Goal: Task Accomplishment & Management: Manage account settings

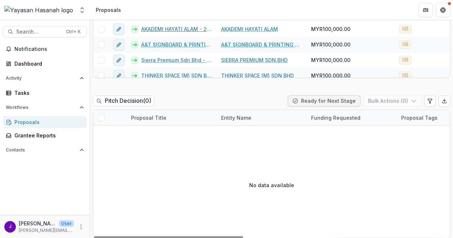
scroll to position [1809, 0]
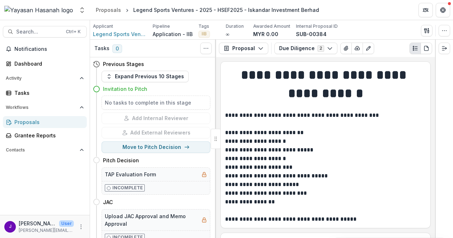
click at [226, 34] on p "∞" at bounding box center [228, 34] width 4 height 8
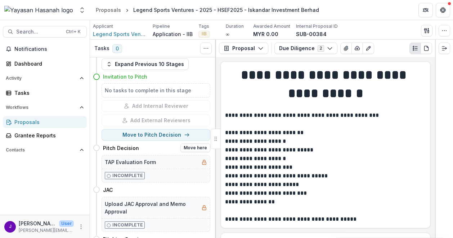
scroll to position [19, 0]
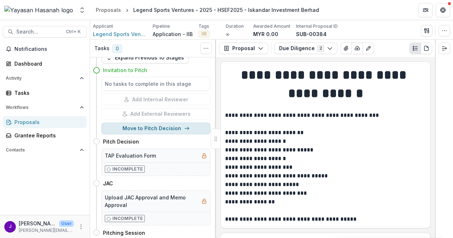
click at [169, 132] on button "Move to Pitch Decision" at bounding box center [156, 129] width 109 height 12
select select "**********"
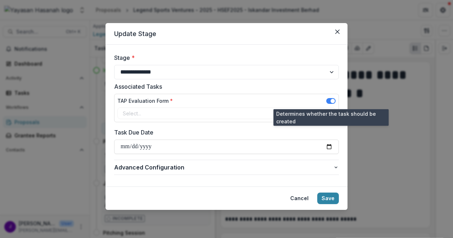
click at [333, 101] on span at bounding box center [333, 101] width 4 height 4
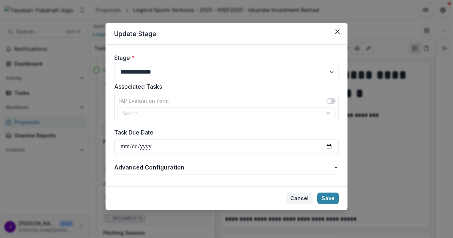
click at [300, 196] on button "Cancel" at bounding box center [299, 199] width 27 height 12
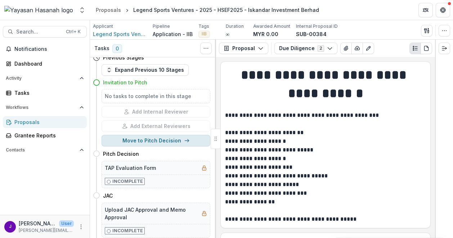
scroll to position [0, 0]
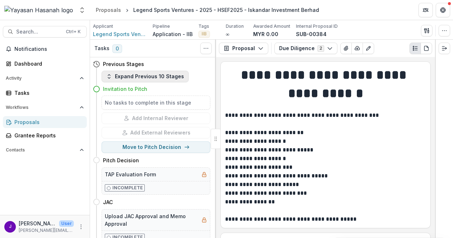
click at [114, 74] on button "Expand Previous 10 Stages" at bounding box center [145, 77] width 87 height 12
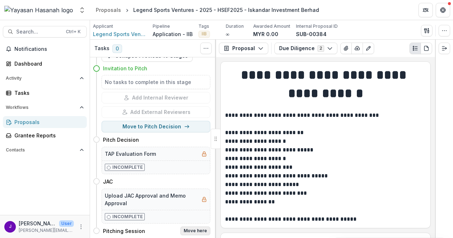
click at [203, 226] on button "Move here" at bounding box center [196, 230] width 30 height 9
select select "**********"
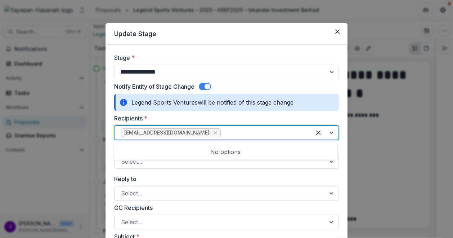
click at [245, 133] on div at bounding box center [263, 133] width 83 height 10
click at [261, 121] on label "Recipients *" at bounding box center [224, 118] width 221 height 9
click at [224, 128] on input "Recipients *" at bounding box center [223, 132] width 2 height 9
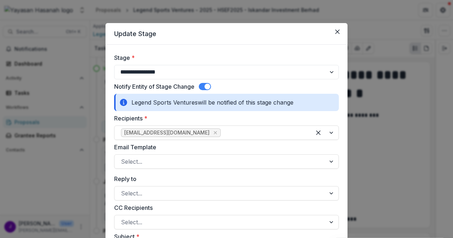
click at [261, 118] on label "Recipients *" at bounding box center [224, 118] width 221 height 9
click at [224, 128] on input "Recipients *" at bounding box center [223, 132] width 2 height 9
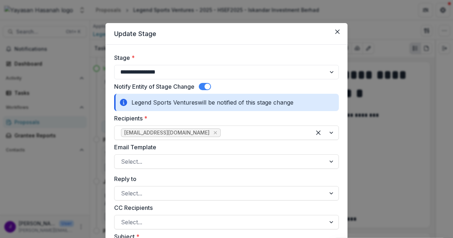
click at [210, 87] on span at bounding box center [208, 87] width 6 height 6
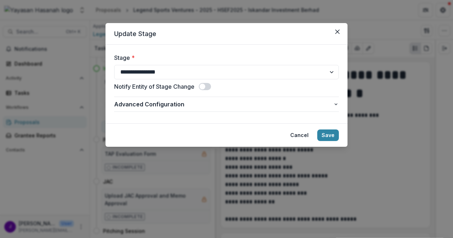
click at [210, 87] on span at bounding box center [205, 86] width 12 height 7
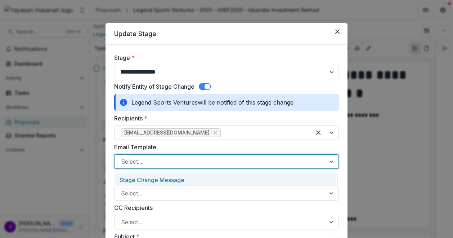
click at [211, 164] on div at bounding box center [220, 161] width 198 height 10
drag, startPoint x: 211, startPoint y: 179, endPoint x: 198, endPoint y: 155, distance: 27.7
click at [210, 180] on div "Stage Change Message" at bounding box center [225, 179] width 221 height 13
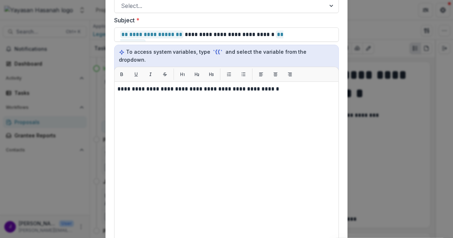
scroll to position [180, 0]
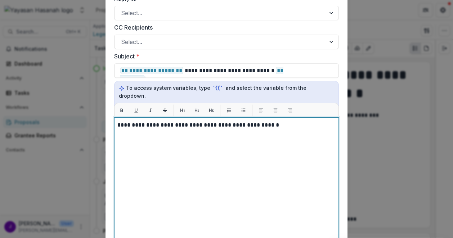
click at [273, 128] on div "**********" at bounding box center [227, 208] width 218 height 174
click at [273, 131] on div "**********" at bounding box center [227, 208] width 218 height 174
click at [274, 131] on div "**********" at bounding box center [227, 208] width 218 height 174
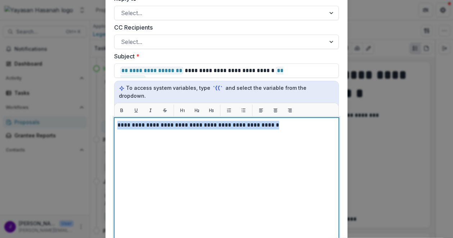
click at [274, 131] on div "**********" at bounding box center [227, 208] width 218 height 174
click at [274, 130] on div "**********" at bounding box center [227, 208] width 218 height 174
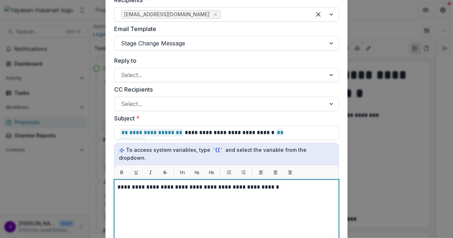
scroll to position [72, 0]
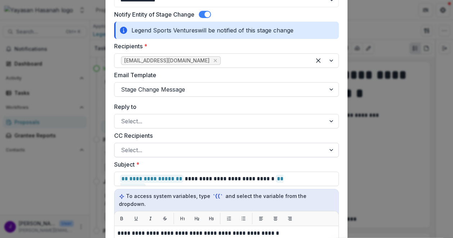
click at [187, 148] on div at bounding box center [220, 150] width 198 height 10
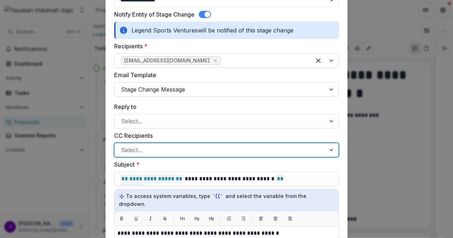
click at [185, 150] on div at bounding box center [220, 150] width 198 height 10
click at [198, 114] on div "Select..." at bounding box center [226, 121] width 225 height 14
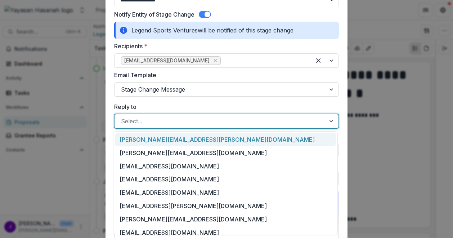
click at [196, 122] on div at bounding box center [220, 121] width 198 height 10
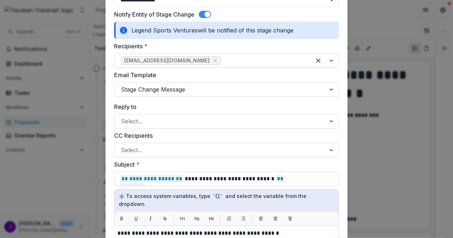
click at [240, 106] on label "Reply to" at bounding box center [224, 106] width 221 height 9
click at [123, 117] on input "Reply to" at bounding box center [122, 121] width 2 height 9
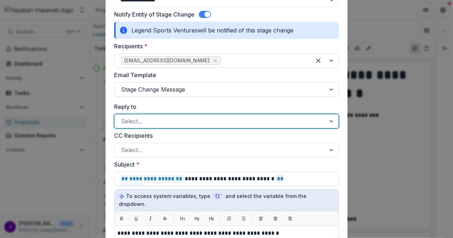
scroll to position [0, 0]
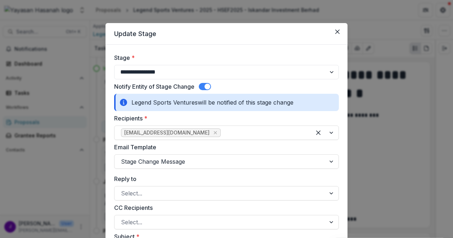
click at [338, 37] on header "Update Stage" at bounding box center [227, 34] width 242 height 22
click at [332, 31] on button "Close" at bounding box center [338, 32] width 12 height 12
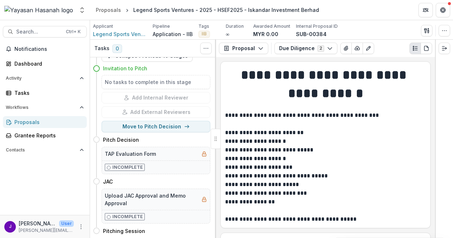
scroll to position [158, 0]
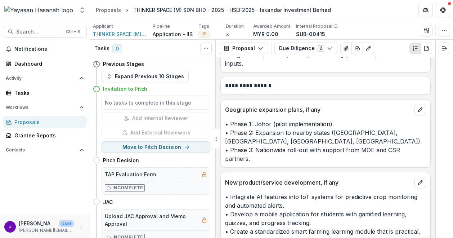
scroll to position [4719, 0]
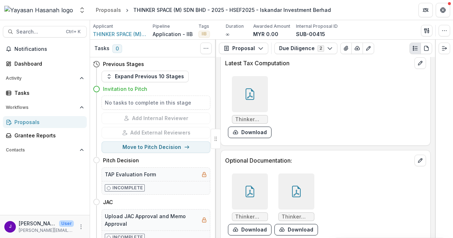
click at [244, 186] on icon at bounding box center [250, 192] width 12 height 12
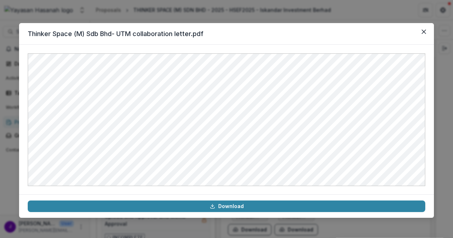
click at [428, 31] on button "Close" at bounding box center [425, 32] width 12 height 12
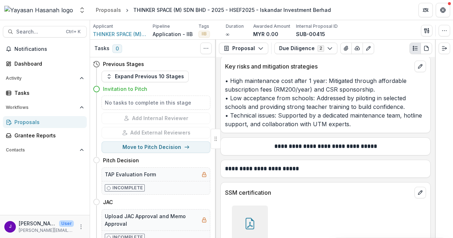
scroll to position [4394, 0]
click at [287, 49] on button "Due Diligence 2" at bounding box center [306, 49] width 63 height 12
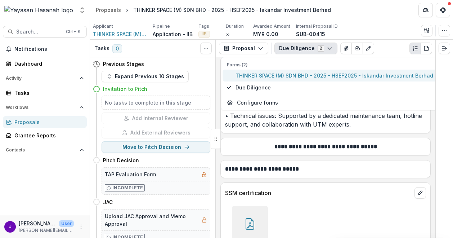
click at [289, 78] on span "THINKER SPACE (M) SDN BHD - 2025 - HSEF2025 - Iskandar Investment Berhad" at bounding box center [335, 76] width 198 height 8
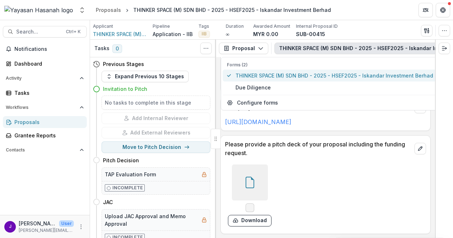
scroll to position [1859, 0]
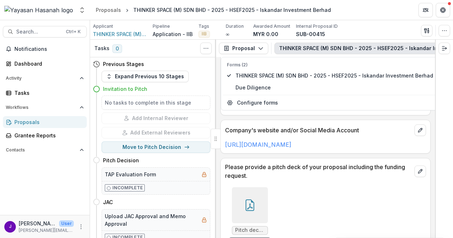
click at [312, 188] on div "Pitch deck Smart Green School project.pdf Download" at bounding box center [325, 218] width 201 height 68
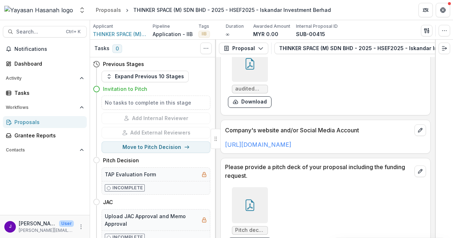
click at [256, 187] on div at bounding box center [250, 205] width 36 height 36
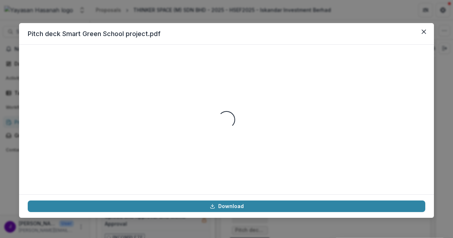
click at [235, 114] on div "Loading..." at bounding box center [227, 119] width 398 height 132
click at [227, 129] on div "Loading..." at bounding box center [227, 119] width 398 height 132
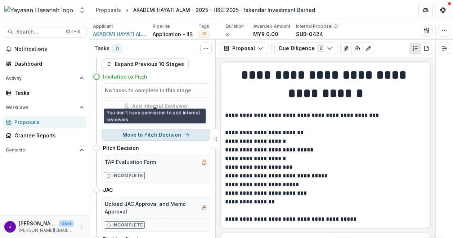
scroll to position [19, 0]
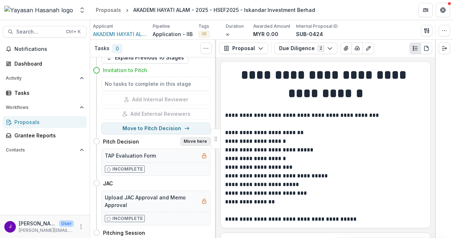
click at [195, 142] on button "Move here" at bounding box center [196, 141] width 30 height 9
select select "**********"
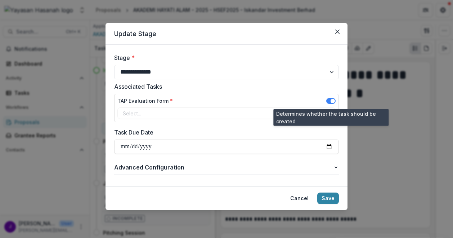
drag, startPoint x: 333, startPoint y: 99, endPoint x: 324, endPoint y: 97, distance: 9.6
click at [333, 99] on span at bounding box center [333, 101] width 4 height 4
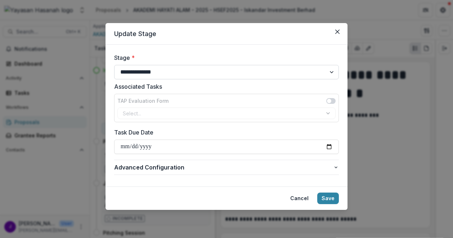
click at [297, 74] on select "**********" at bounding box center [226, 72] width 225 height 14
drag, startPoint x: 297, startPoint y: 74, endPoint x: 293, endPoint y: 77, distance: 5.1
click at [296, 74] on select "**********" at bounding box center [226, 72] width 225 height 14
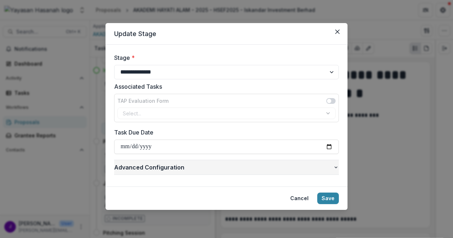
click at [238, 168] on span "Advanced Configuration" at bounding box center [223, 167] width 219 height 9
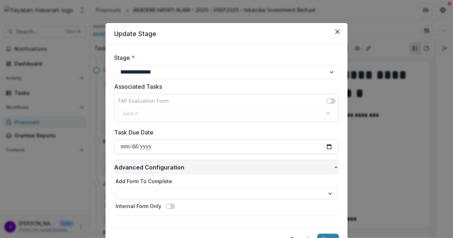
click at [238, 168] on span "Advanced Configuration" at bounding box center [223, 167] width 219 height 9
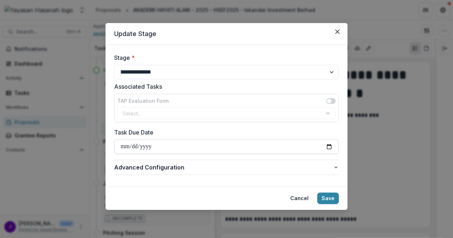
click at [231, 149] on input "Task Due Date" at bounding box center [226, 147] width 225 height 14
click at [332, 33] on button "Close" at bounding box center [338, 32] width 12 height 12
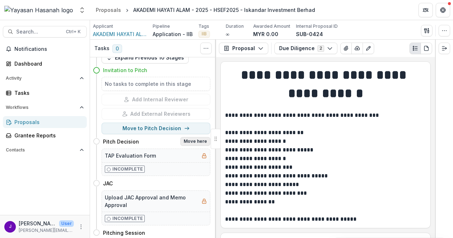
click at [188, 141] on button "Move here" at bounding box center [196, 141] width 30 height 9
select select "**********"
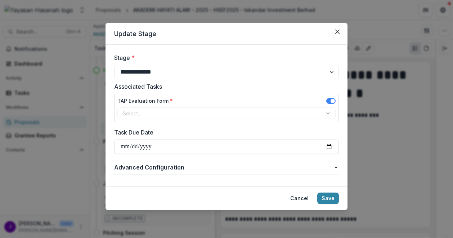
click at [330, 102] on span at bounding box center [331, 101] width 9 height 6
click at [239, 66] on select "**********" at bounding box center [226, 72] width 225 height 14
click at [114, 65] on select "**********" at bounding box center [226, 72] width 225 height 14
click at [301, 198] on button "Cancel" at bounding box center [299, 199] width 27 height 12
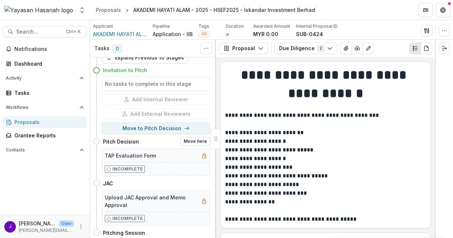
click at [118, 168] on p "Incomplete" at bounding box center [127, 169] width 31 height 6
click at [192, 229] on button "Move here" at bounding box center [196, 232] width 30 height 9
select select "**********"
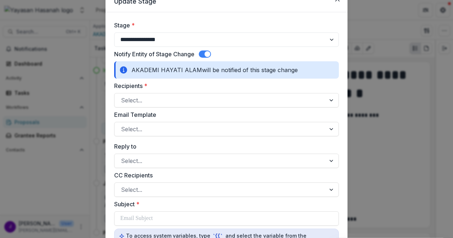
scroll to position [36, 0]
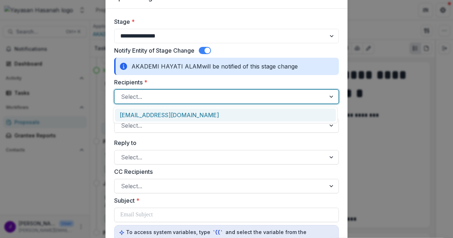
click at [164, 91] on div "Select..." at bounding box center [220, 97] width 211 height 12
click at [173, 110] on div "[EMAIL_ADDRESS][DOMAIN_NAME]" at bounding box center [225, 115] width 221 height 13
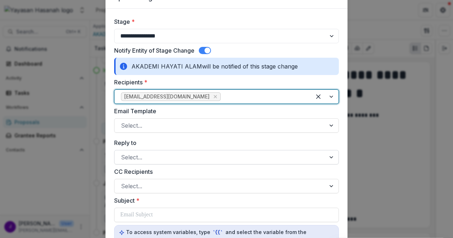
click at [173, 154] on div at bounding box center [220, 157] width 198 height 10
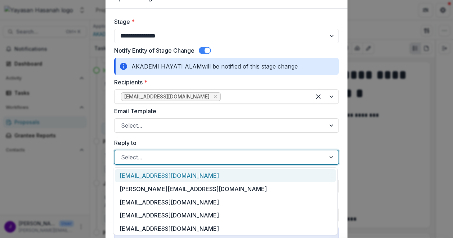
click at [173, 154] on div at bounding box center [220, 157] width 198 height 10
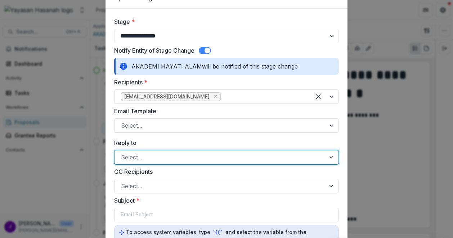
click at [187, 118] on div "Email Template Select..." at bounding box center [226, 120] width 225 height 26
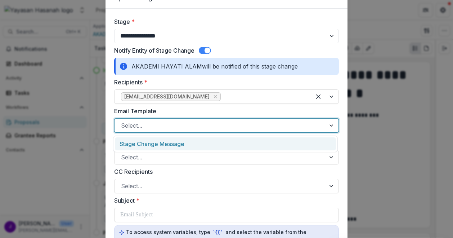
click at [183, 126] on div at bounding box center [220, 125] width 198 height 10
click at [180, 141] on div "Stage Change Message" at bounding box center [225, 143] width 221 height 13
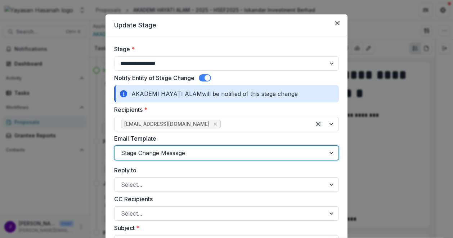
scroll to position [0, 0]
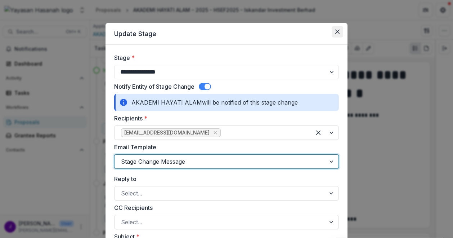
click at [336, 31] on icon "Close" at bounding box center [338, 32] width 4 height 4
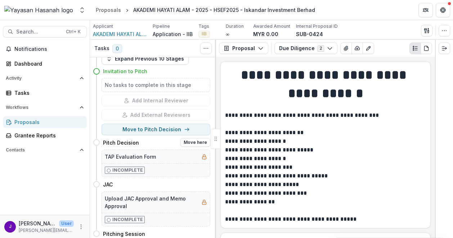
scroll to position [19, 0]
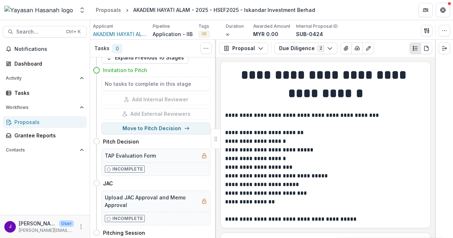
click at [292, 119] on p "**********" at bounding box center [324, 119] width 199 height 17
